Goal: Check status: Check status

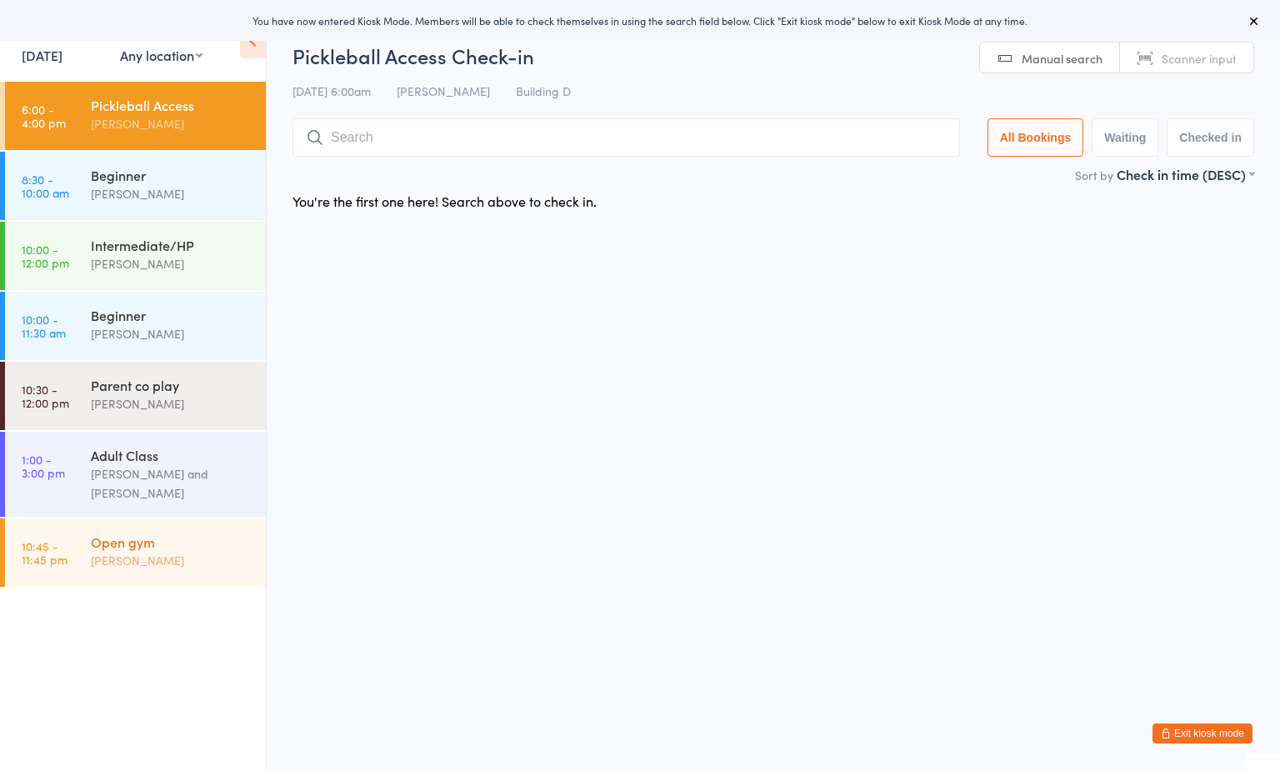
click at [88, 572] on link "10:45 - 11:45 pm Open gym Boyd Tahtat" at bounding box center [135, 552] width 261 height 68
